Goal: Check status: Check status

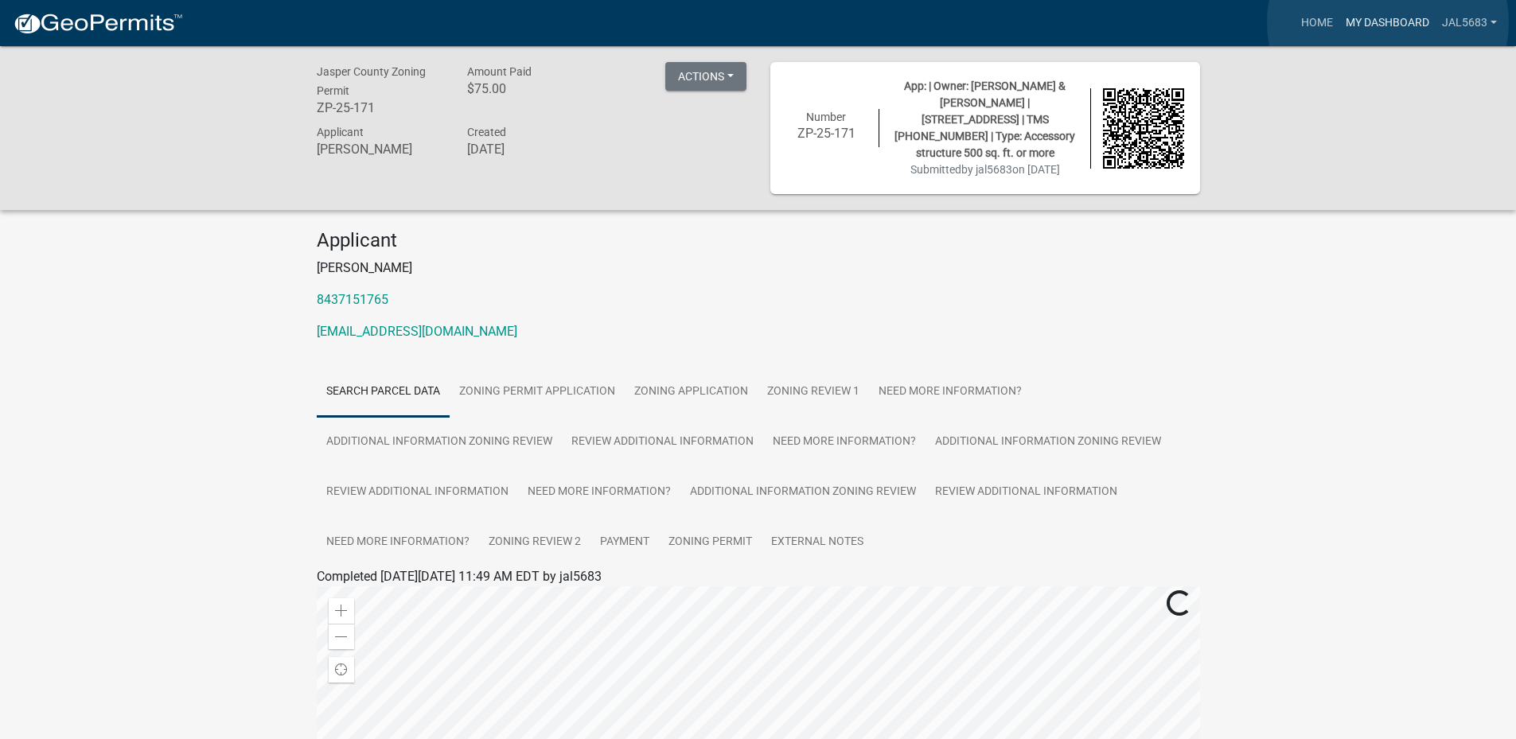
click at [1388, 22] on link "My Dashboard" at bounding box center [1387, 23] width 96 height 30
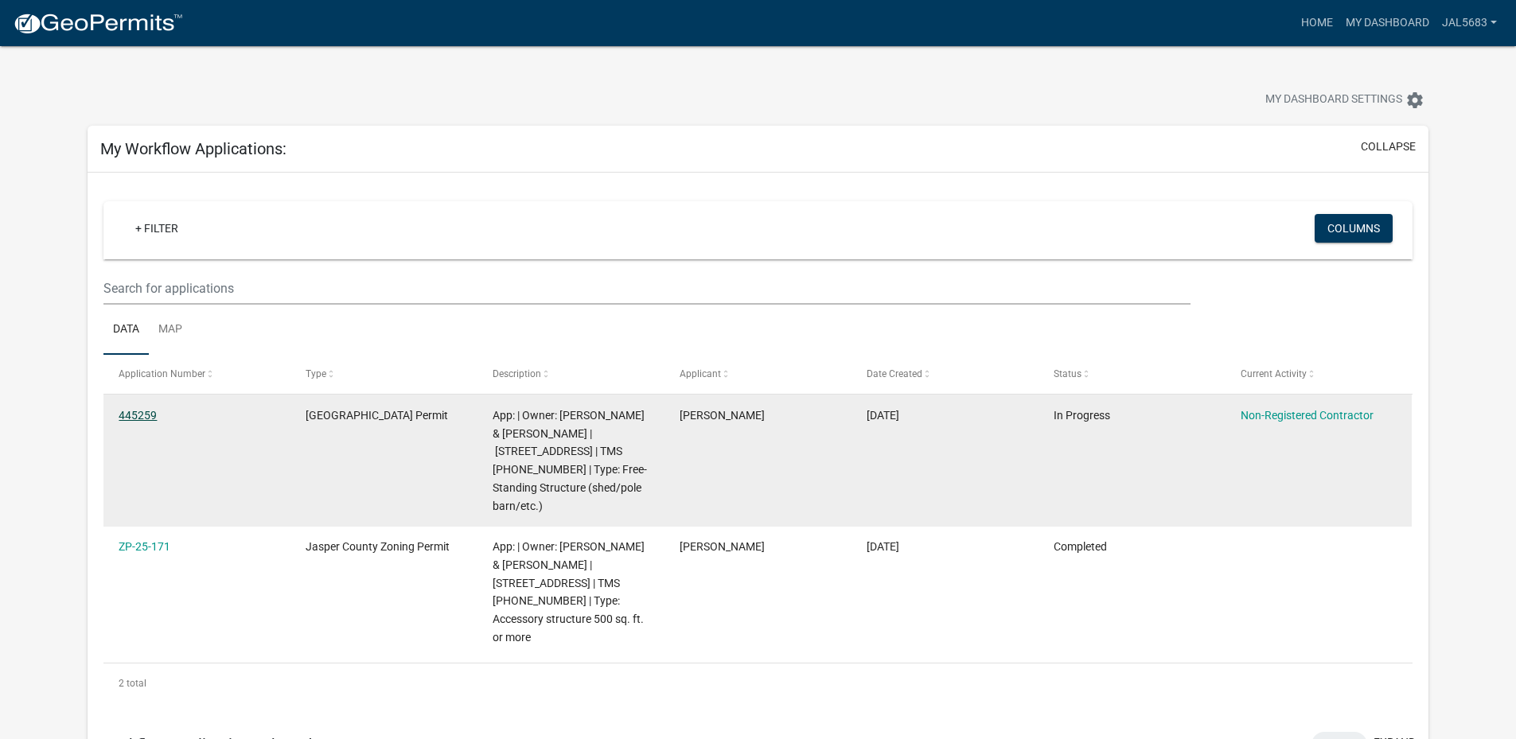
click at [135, 418] on link "445259" at bounding box center [138, 415] width 38 height 13
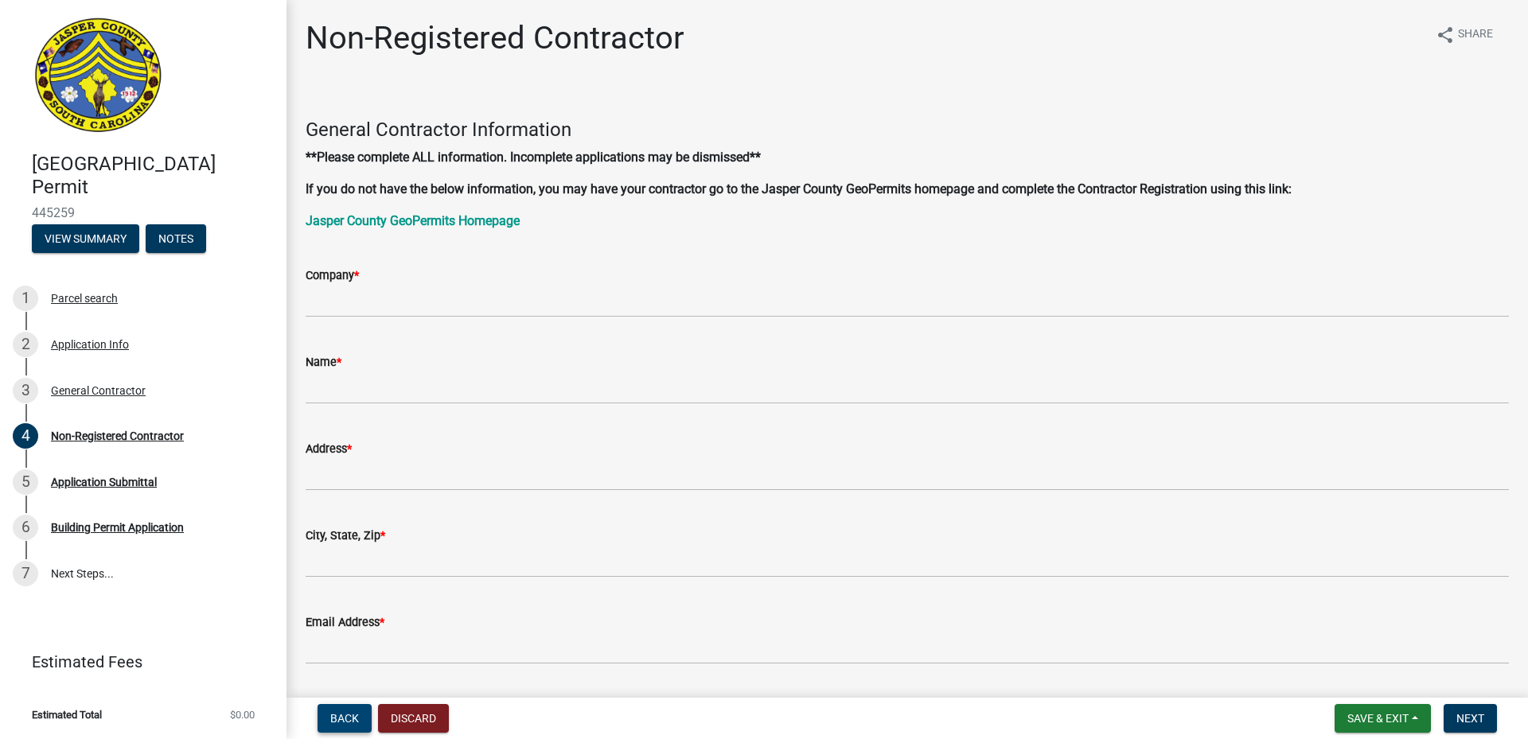
click at [341, 717] on span "Back" at bounding box center [344, 718] width 29 height 13
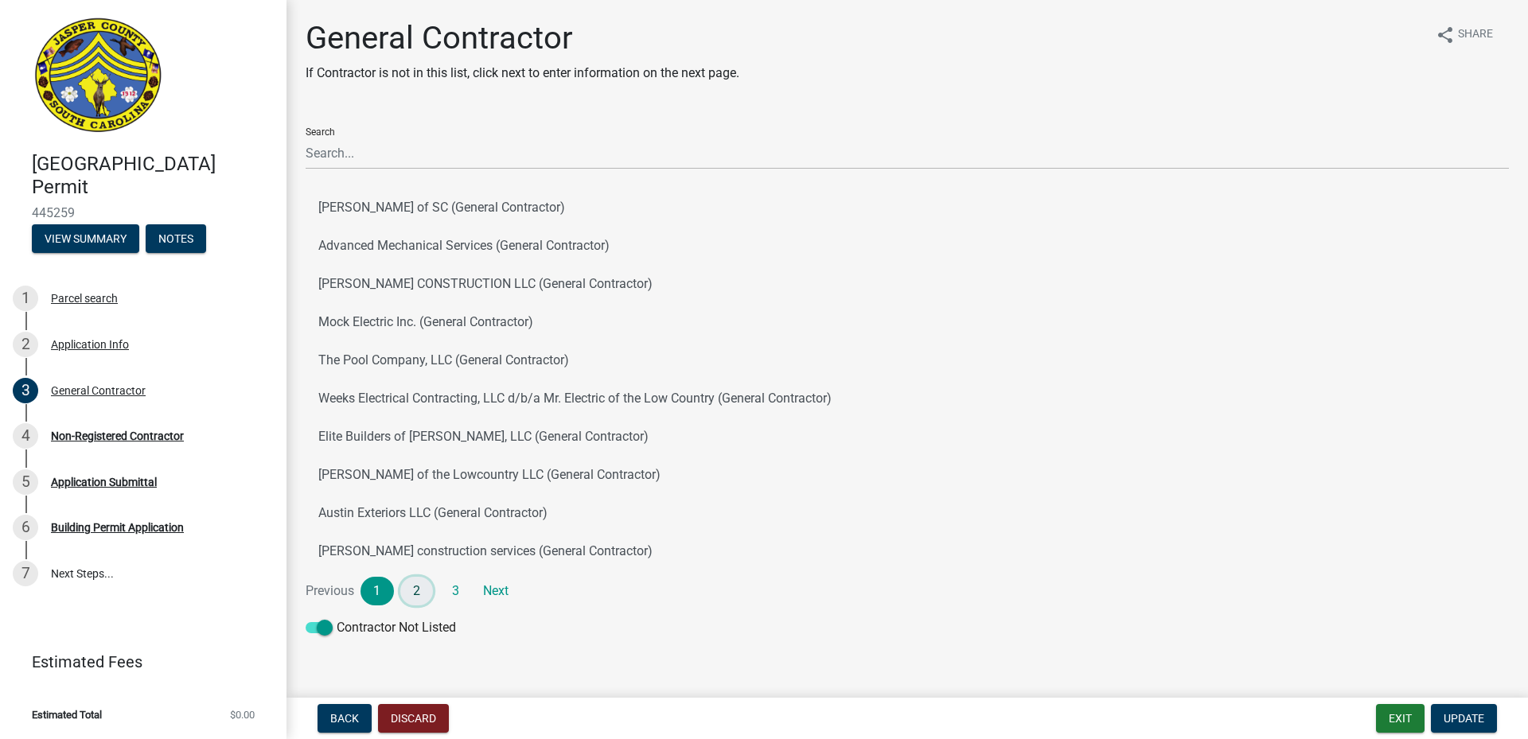
click at [418, 593] on link "2" at bounding box center [416, 591] width 33 height 29
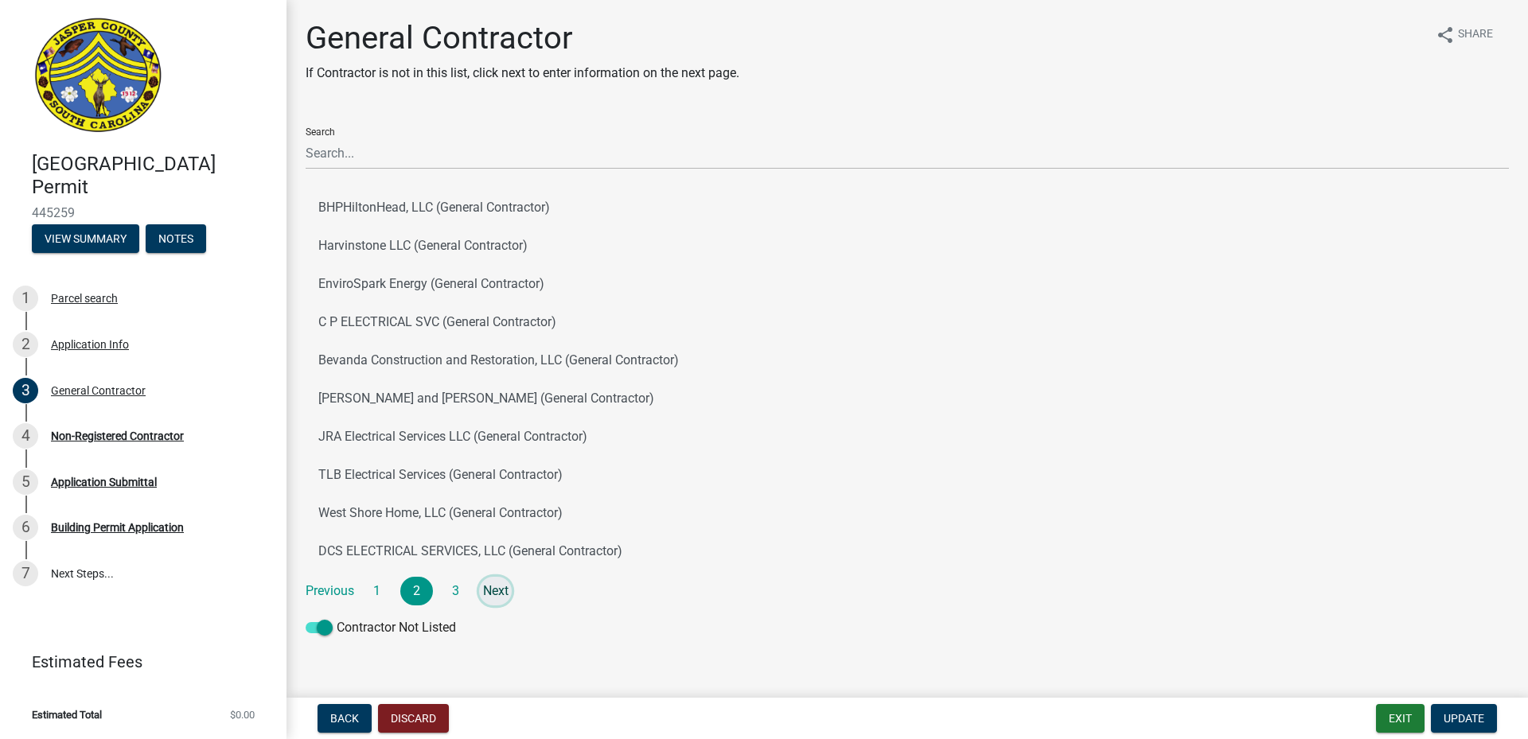
click at [494, 588] on link "Next" at bounding box center [495, 591] width 33 height 29
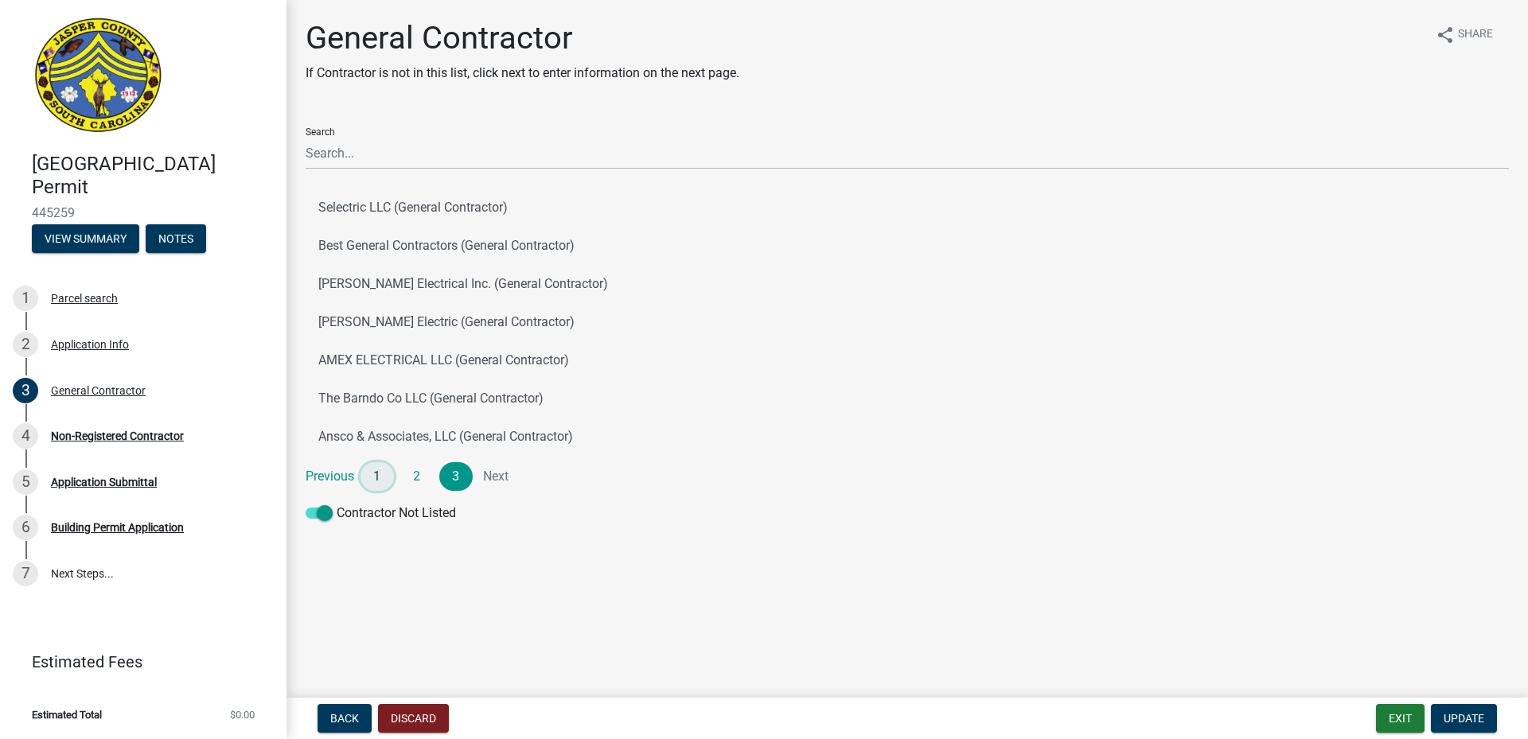
click at [380, 475] on link "1" at bounding box center [377, 476] width 33 height 29
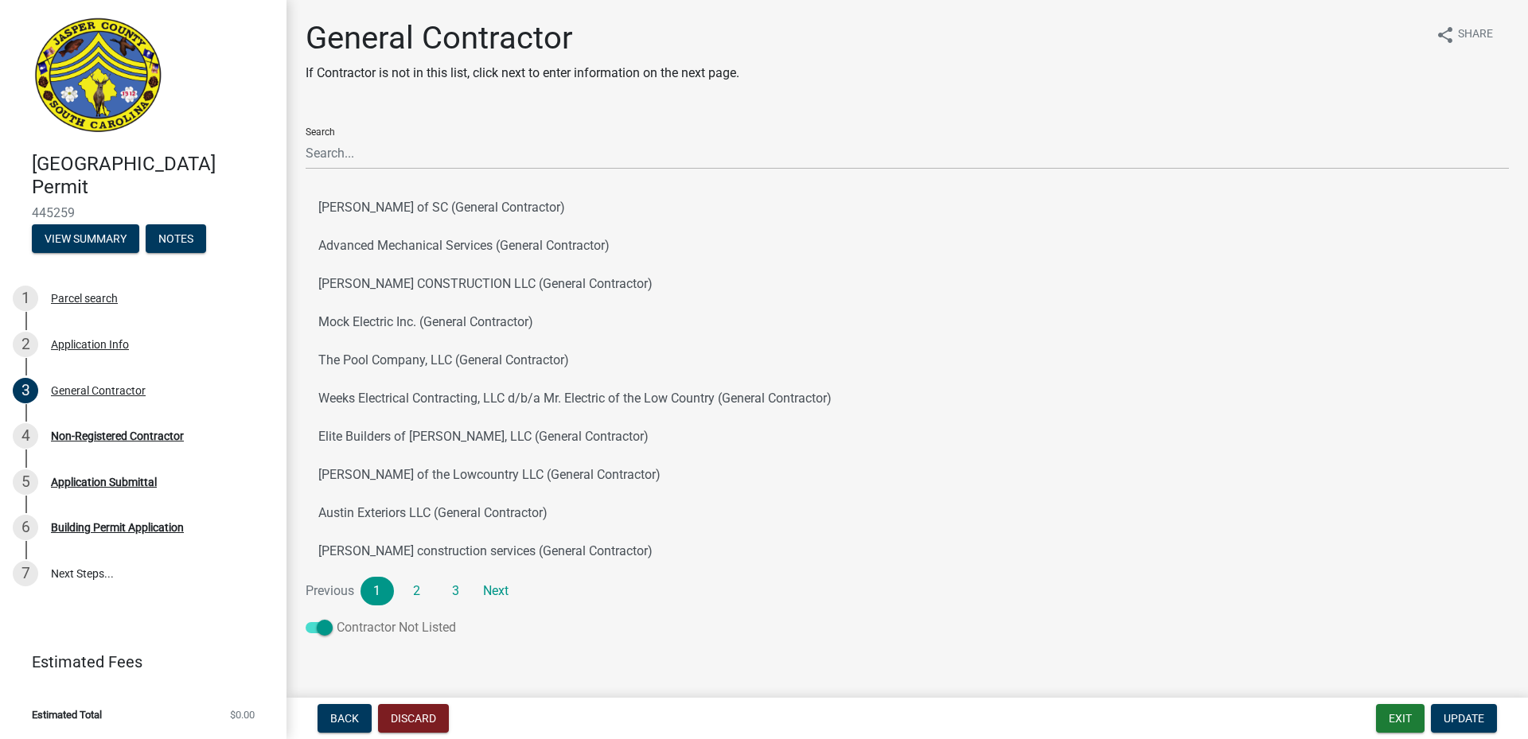
click at [315, 633] on span at bounding box center [319, 627] width 27 height 11
click at [337, 618] on input "Contractor Not Listed" at bounding box center [337, 618] width 0 height 0
click at [329, 629] on span at bounding box center [319, 627] width 27 height 11
click at [337, 618] on input "Contractor Not Listed" at bounding box center [337, 618] width 0 height 0
click at [1390, 718] on button "Exit" at bounding box center [1400, 718] width 49 height 29
